Goal: Submit feedback/report problem

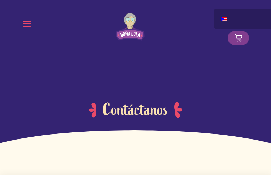
type input "bDgcZEKXAFsOeG"
type input "iZoXeJpyGAUX"
type input "iduroro220@gmail.com"
radio input "true"
